Goal: Information Seeking & Learning: Learn about a topic

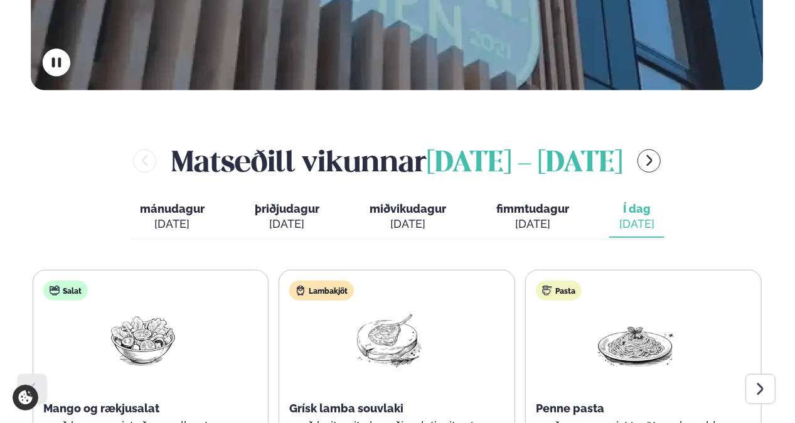
scroll to position [627, 0]
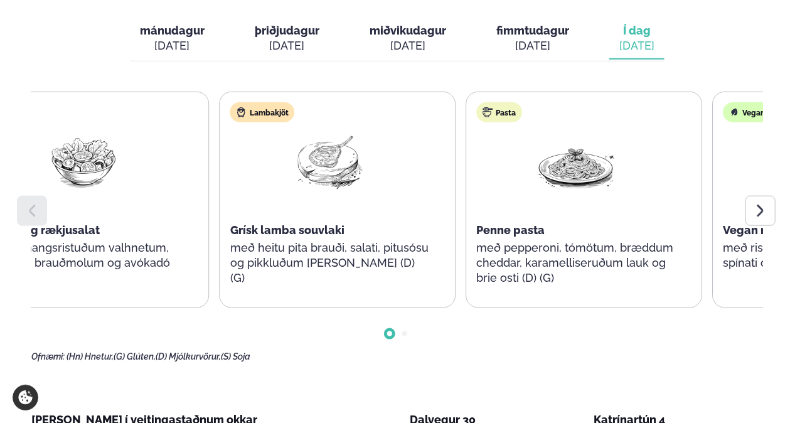
click at [319, 184] on div "Lambakjöt Grísk lamba souvlaki með heitu pita brauði, salati, pitusósu og pikkl…" at bounding box center [330, 200] width 220 height 216
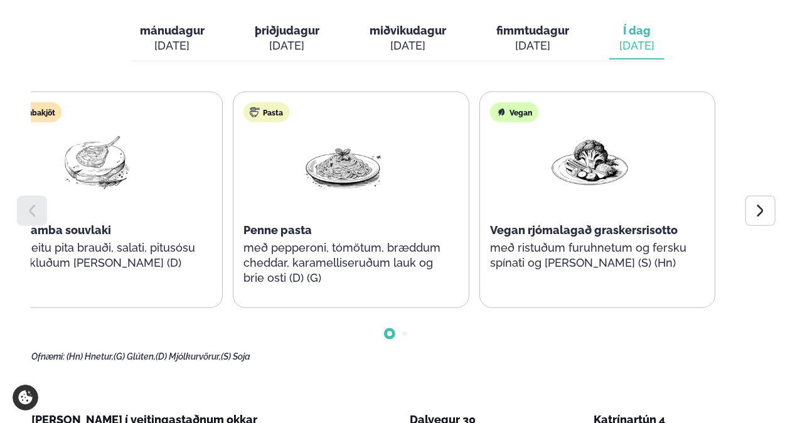
click at [209, 190] on div "Salat Mango og rækjusalat með hunangsristuðum valhnetum, ristuðum brauðmolum og…" at bounding box center [104, 200] width 729 height 216
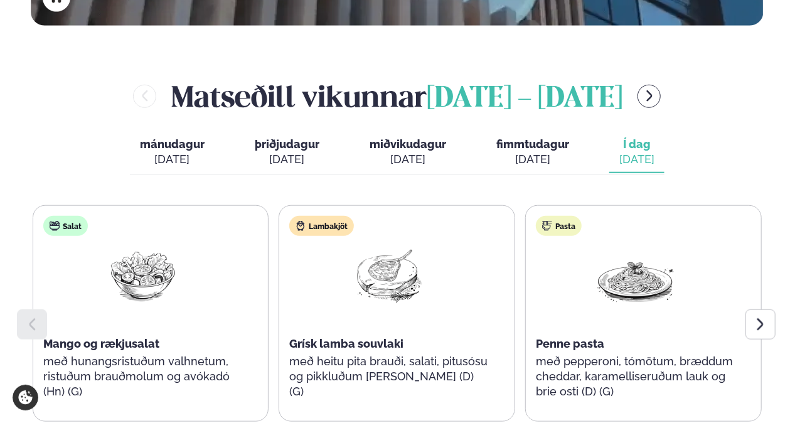
scroll to position [502, 0]
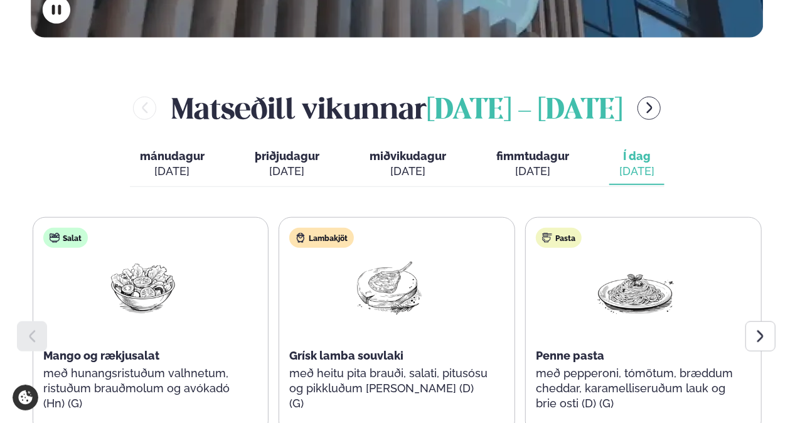
click at [571, 144] on button "fimmtudagur fim. [DATE]" at bounding box center [532, 164] width 93 height 41
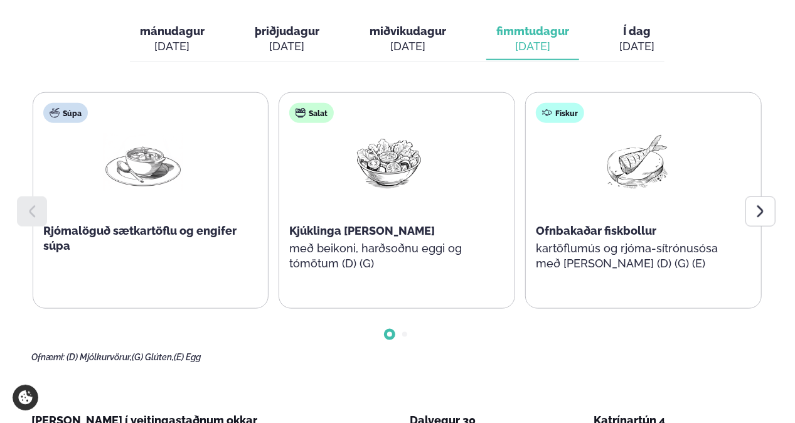
scroll to position [627, 0]
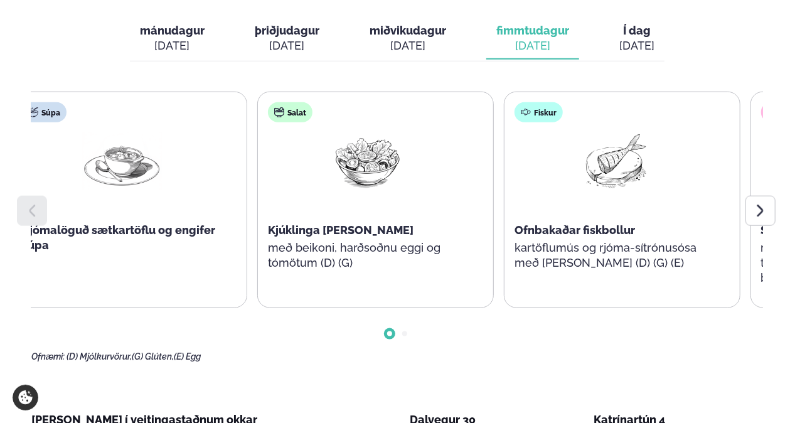
click at [528, 256] on div "Fiskur Ofnbakaðar fiskbollur kartöflumús og rjóma-sítrónusósa með [PERSON_NAME]…" at bounding box center [614, 192] width 220 height 201
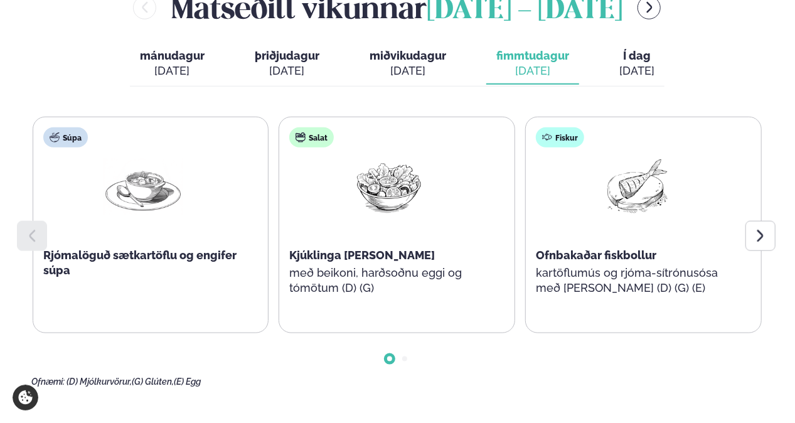
scroll to position [564, 0]
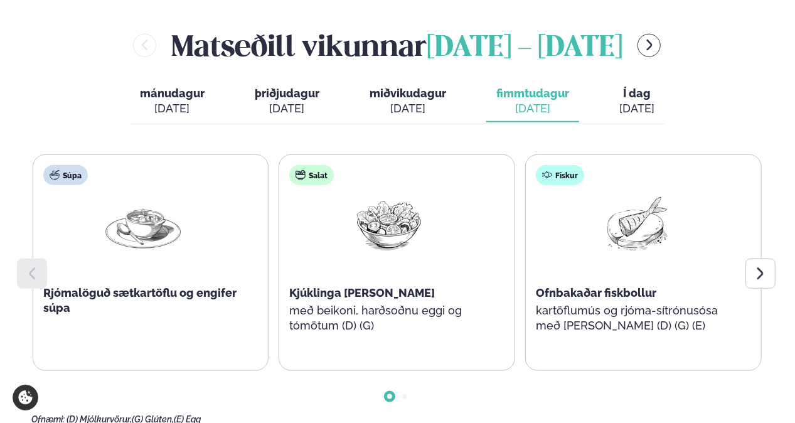
click at [408, 101] on div "[DATE]" at bounding box center [407, 108] width 77 height 15
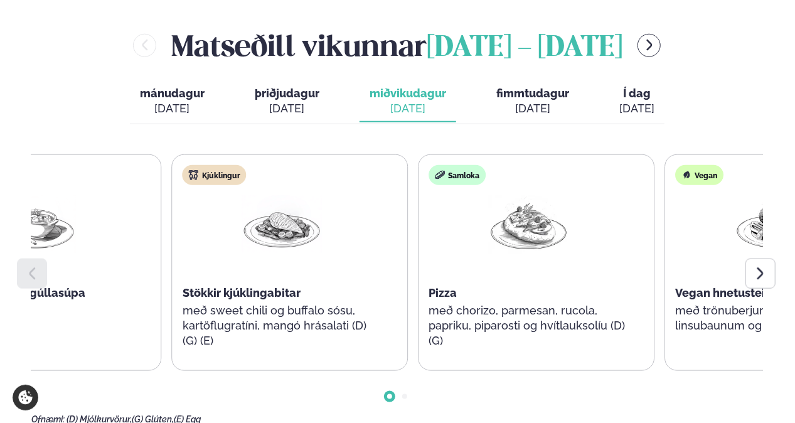
click at [482, 172] on div "Samloka Pizza með chorizo, parmesan, rucola, papriku, piparosti og hvítlauksolí…" at bounding box center [528, 263] width 220 height 216
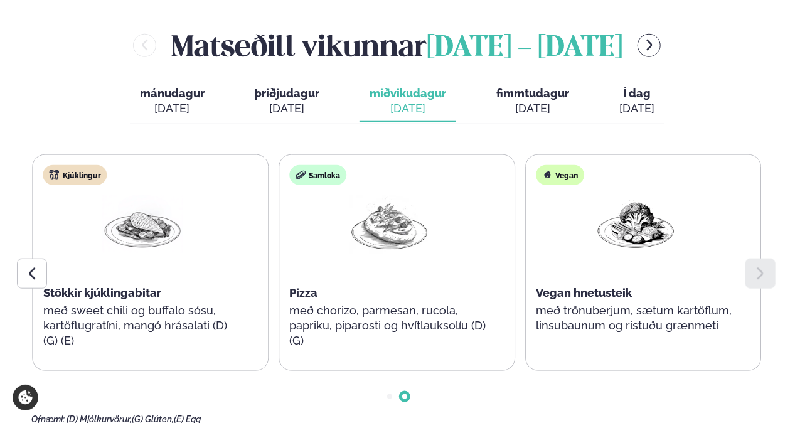
click at [518, 87] on span "fimmtudagur" at bounding box center [532, 93] width 73 height 13
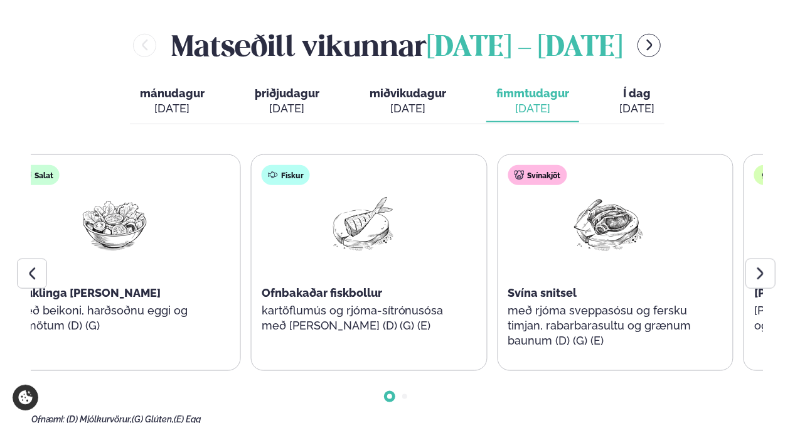
click at [132, 220] on div at bounding box center [115, 235] width 80 height 80
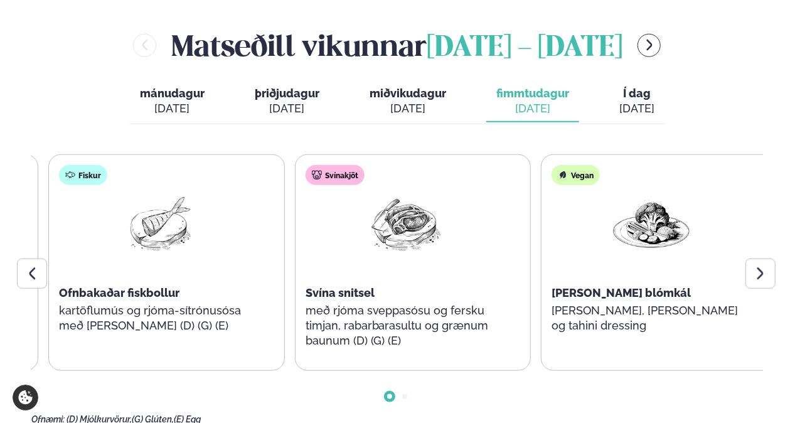
click at [126, 200] on div "Fiskur Ofnbakaðar fiskbollur kartöflumús og rjóma-sítrónusósa með [PERSON_NAME]…" at bounding box center [159, 255] width 220 height 201
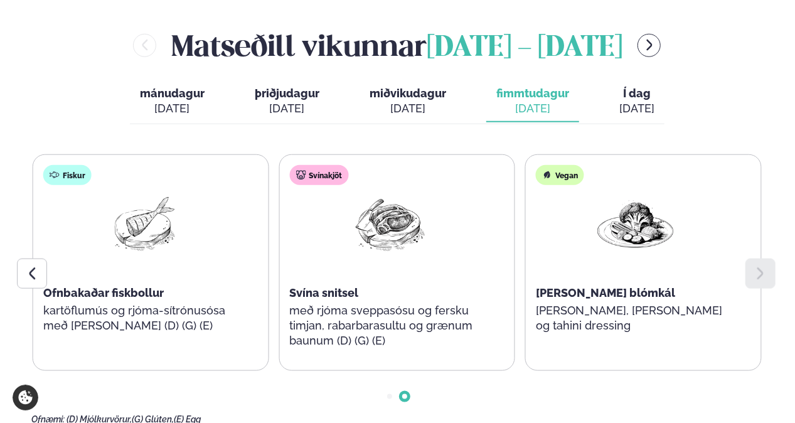
click at [636, 86] on span "Í dag" at bounding box center [636, 93] width 35 height 15
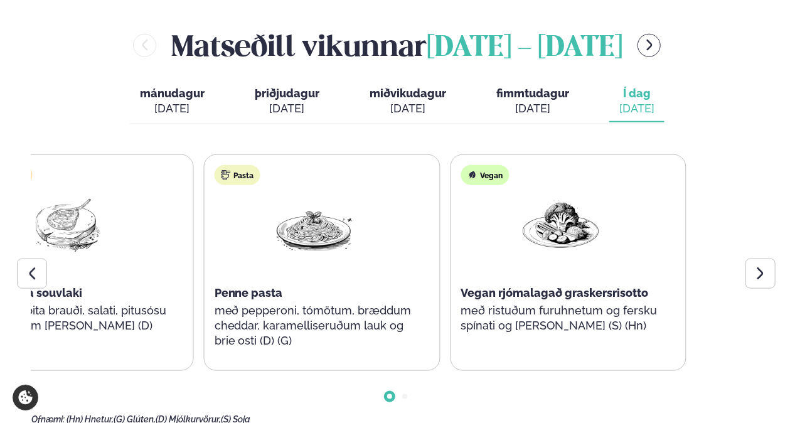
click at [110, 349] on div "Salat Mango og rækjusalat með hunangsristuðum valhnetum, ristuðum brauðmolum og…" at bounding box center [396, 289] width 731 height 270
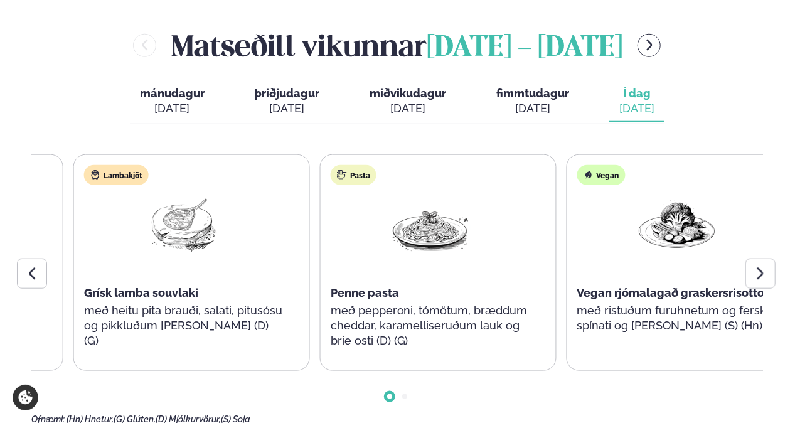
click at [315, 315] on div "Salat Mango og rækjusalat með hunangsristuðum valhnetum, ristuðum brauðmolum og…" at bounding box center [191, 262] width 729 height 216
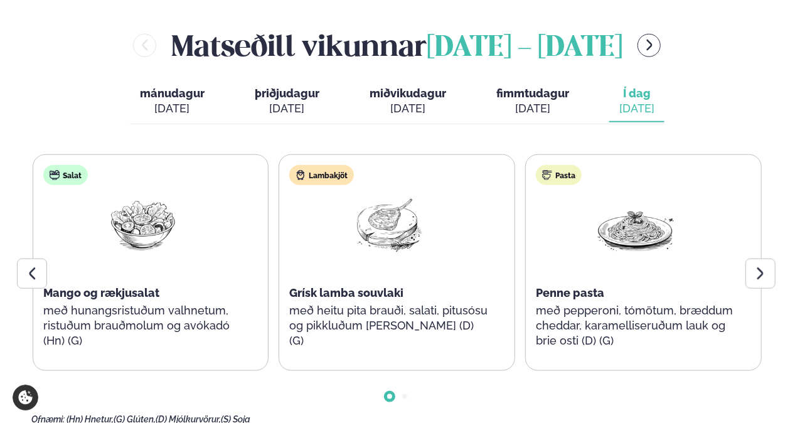
click at [146, 286] on span "Mango og rækjusalat" at bounding box center [101, 292] width 116 height 13
click at [146, 303] on p "með hunangsristuðum valhnetum, ristuðum brauðmolum og avókadó (Hn) (G)" at bounding box center [142, 325] width 199 height 45
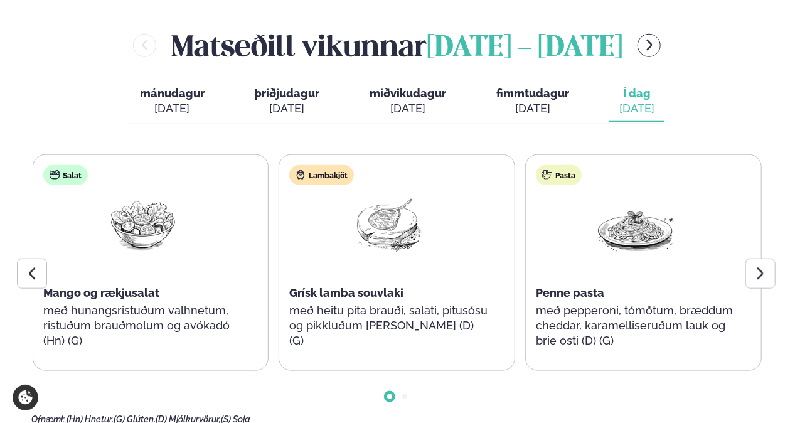
click at [146, 303] on p "með hunangsristuðum valhnetum, ristuðum brauðmolum og avókadó (Hn) (G)" at bounding box center [142, 325] width 199 height 45
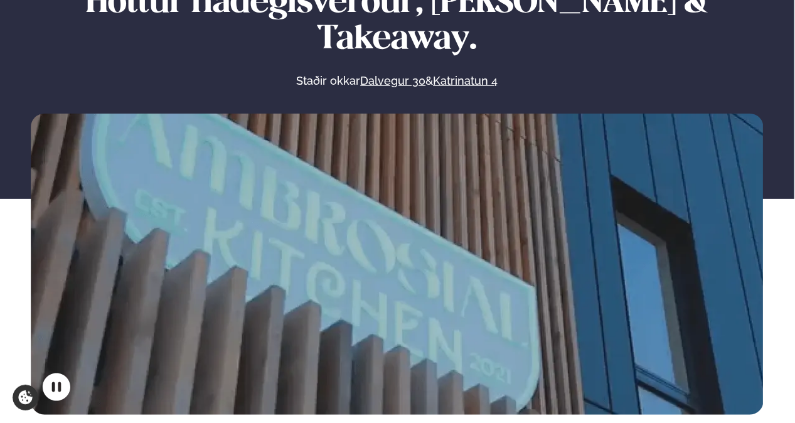
scroll to position [125, 0]
